Goal: Navigation & Orientation: Find specific page/section

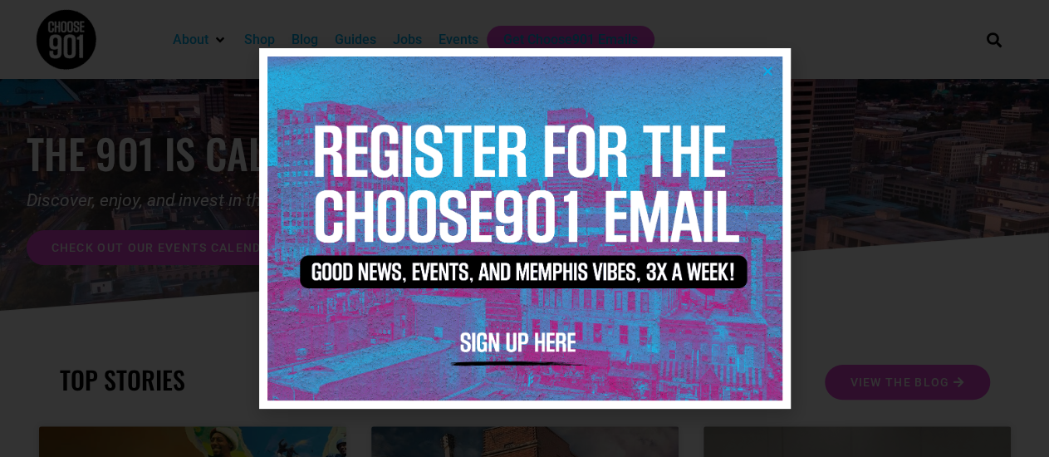
click at [774, 75] on img at bounding box center [525, 227] width 515 height 343
click at [768, 70] on icon "Close" at bounding box center [768, 71] width 12 height 12
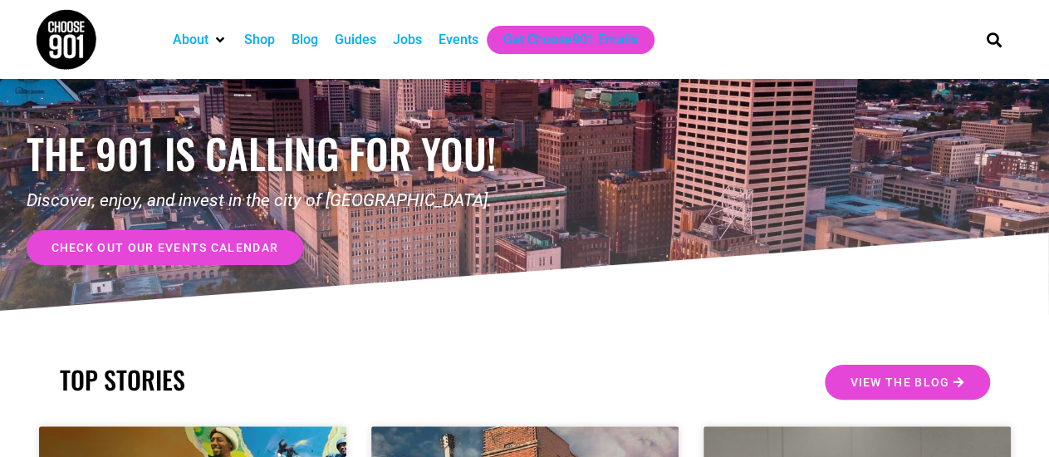
click at [297, 252] on link "check out our events calendar" at bounding box center [165, 247] width 277 height 35
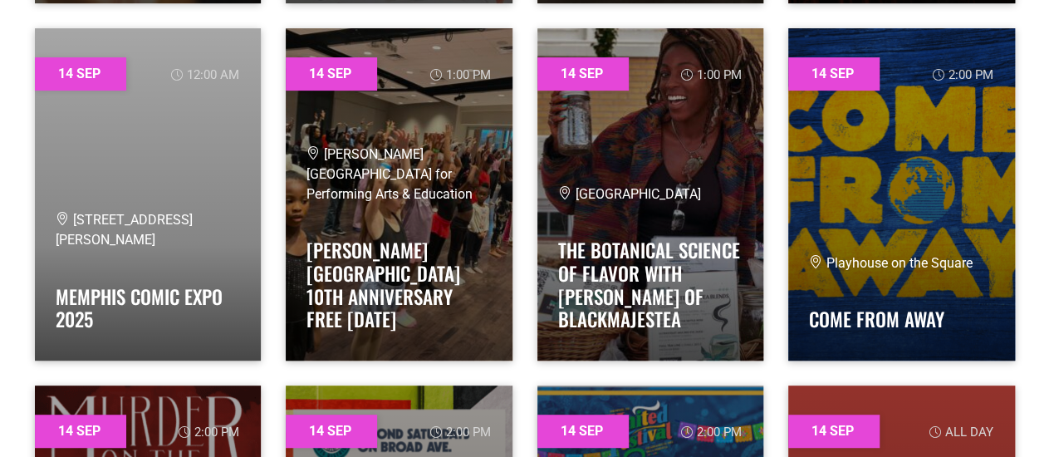
scroll to position [16035, 0]
